Goal: Complete application form: Complete application form

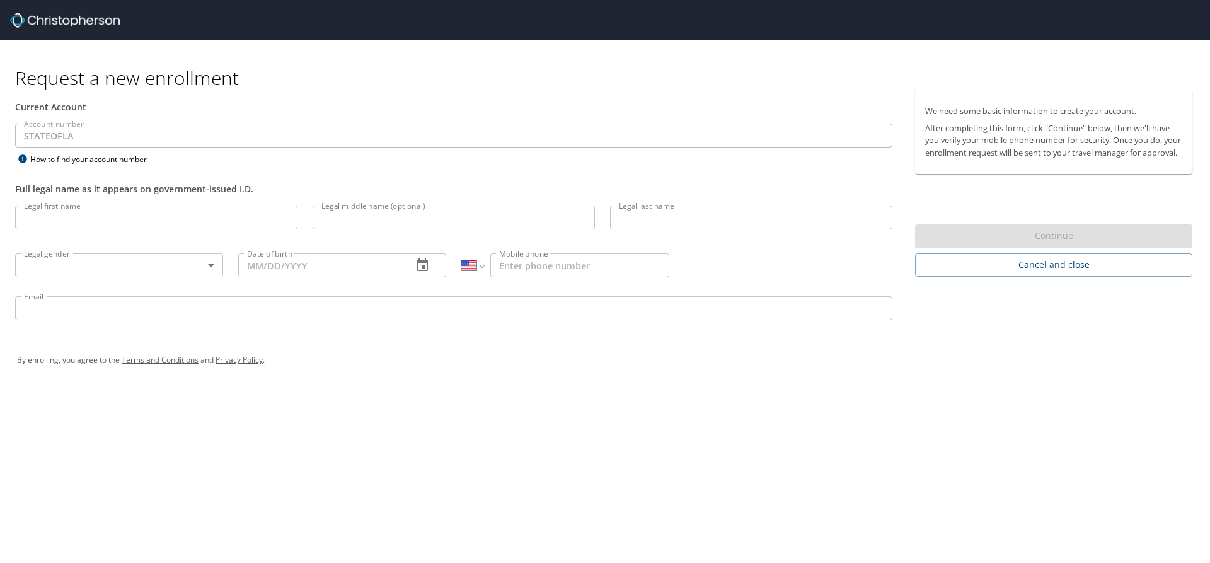
select select "US"
drag, startPoint x: 84, startPoint y: 209, endPoint x: 89, endPoint y: 220, distance: 12.4
click at [88, 219] on input "Legal first name" at bounding box center [156, 217] width 282 height 24
type input "[PERSON_NAME]"
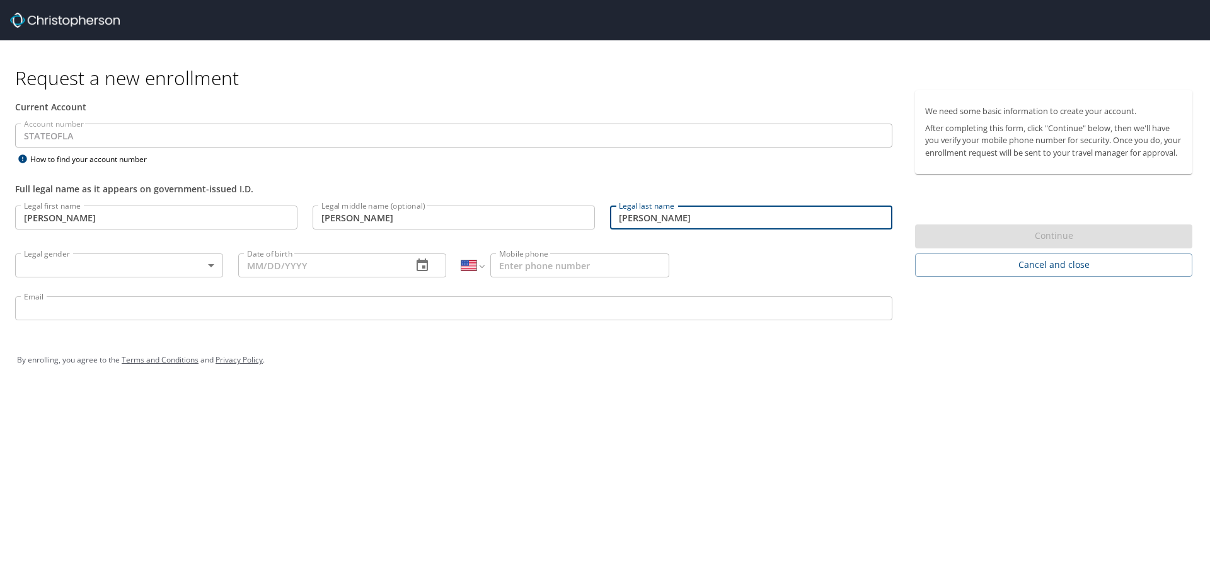
type input "[PERSON_NAME]"
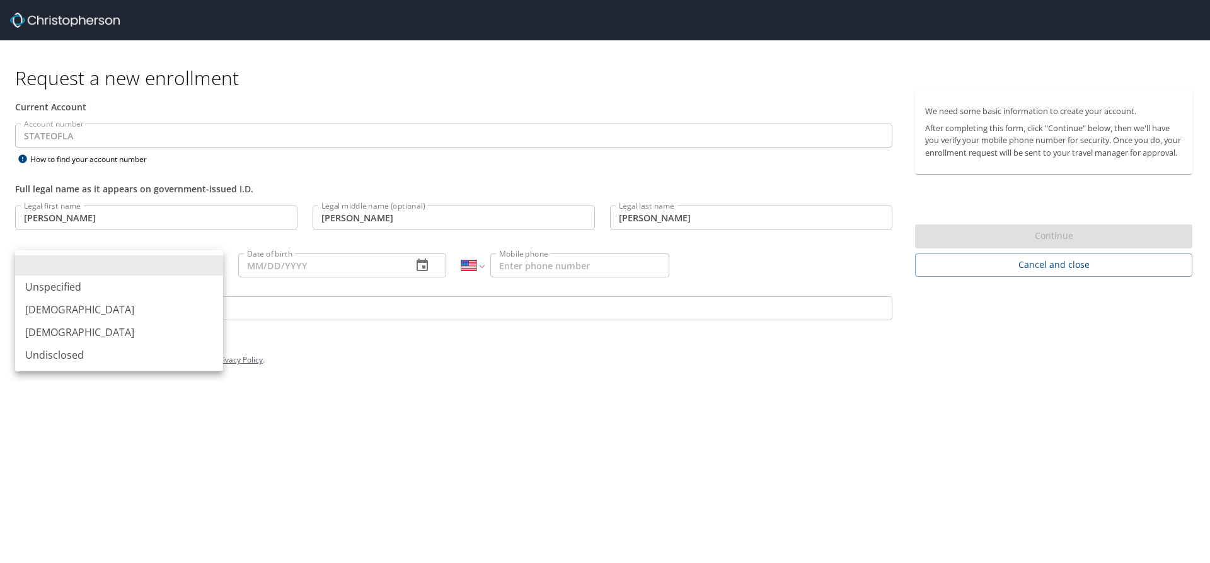
click at [70, 330] on li "[DEMOGRAPHIC_DATA]" at bounding box center [119, 332] width 208 height 23
type input "[DEMOGRAPHIC_DATA]"
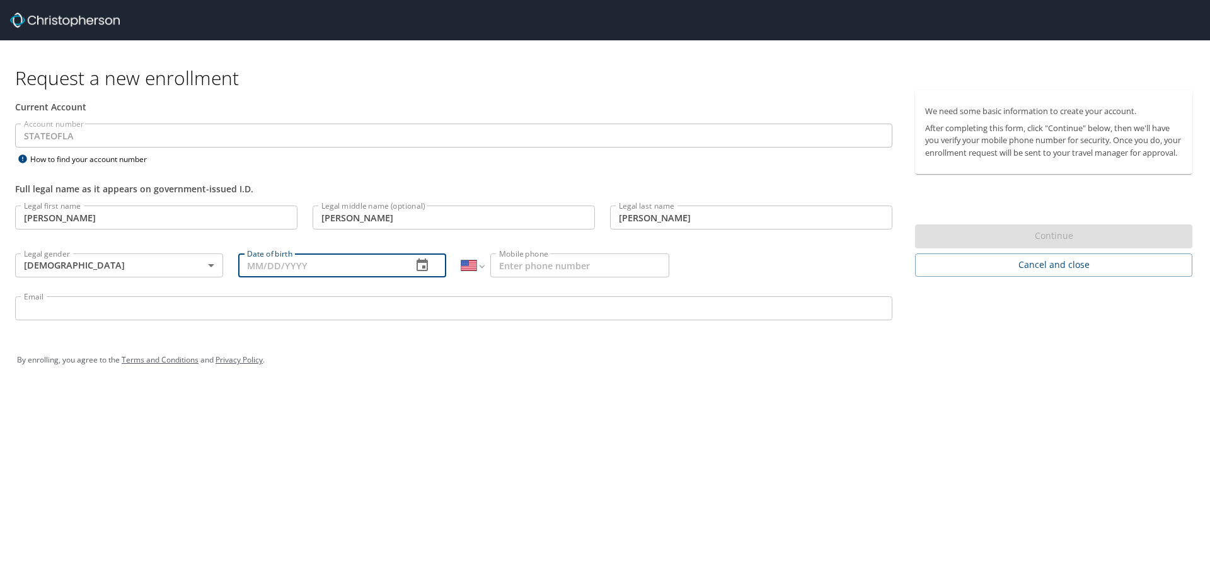
click at [331, 268] on input "Date of birth" at bounding box center [320, 265] width 164 height 24
type input "[DATE]"
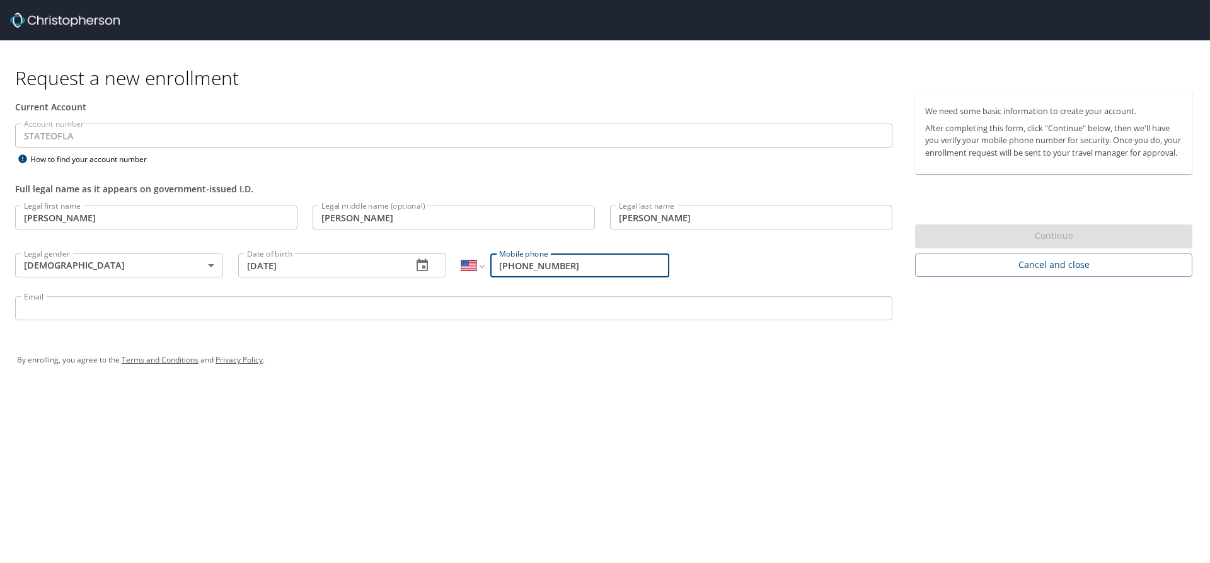
type input "[PHONE_NUMBER]"
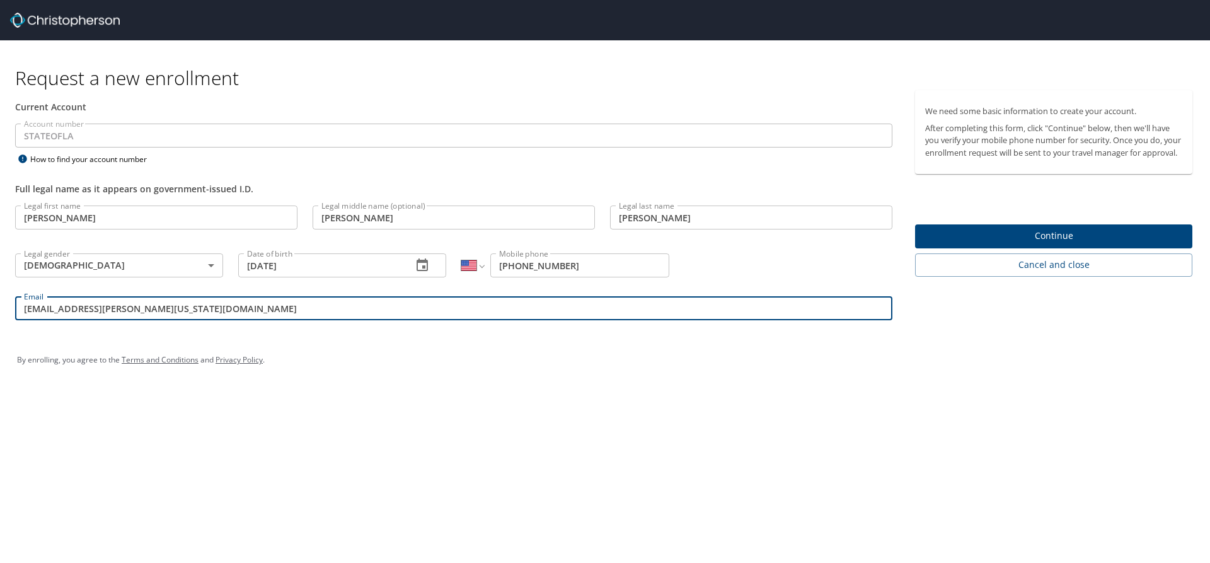
type input "[EMAIL_ADDRESS][PERSON_NAME][US_STATE][DOMAIN_NAME]"
click at [1022, 243] on span "Continue" at bounding box center [1053, 236] width 257 height 16
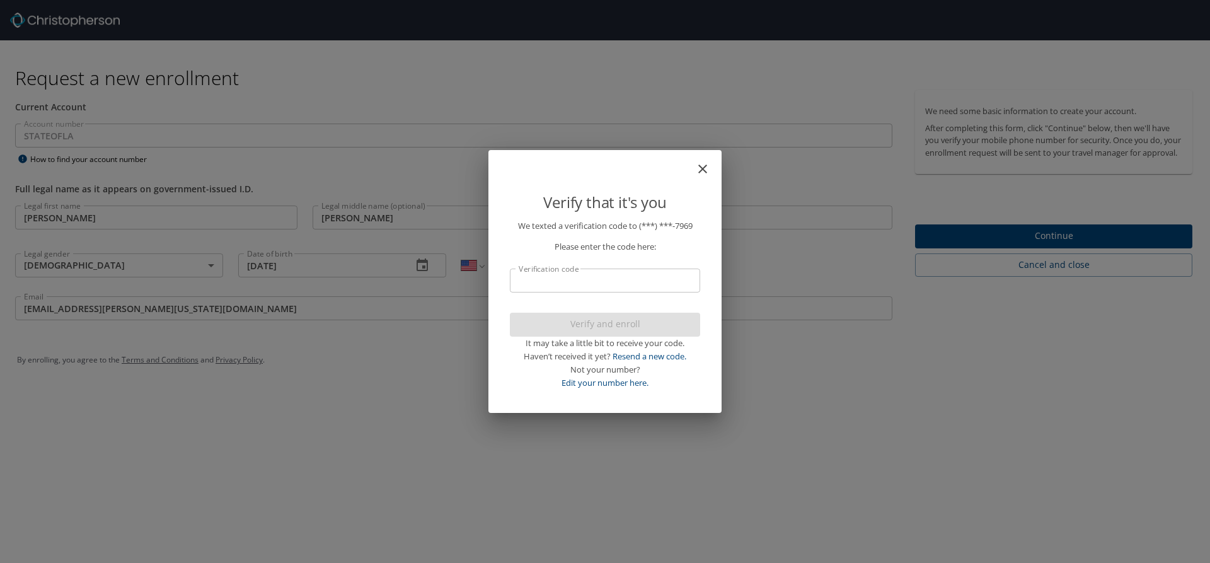
click at [681, 277] on input "Verification code" at bounding box center [605, 280] width 190 height 24
type input "727070"
